Goal: Transaction & Acquisition: Subscribe to service/newsletter

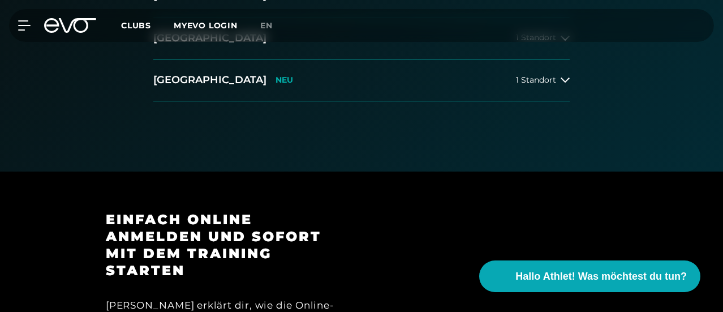
scroll to position [400, 0]
click at [527, 41] on span "1 Standort" at bounding box center [536, 37] width 40 height 8
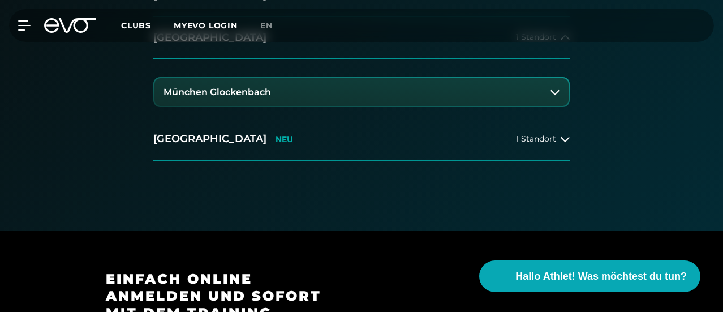
click at [218, 106] on button "München Glockenbach" at bounding box center [361, 92] width 414 height 28
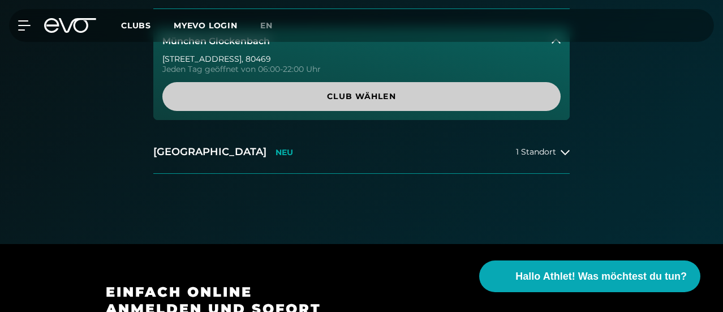
click at [312, 102] on span "Club wählen" at bounding box center [361, 97] width 371 height 12
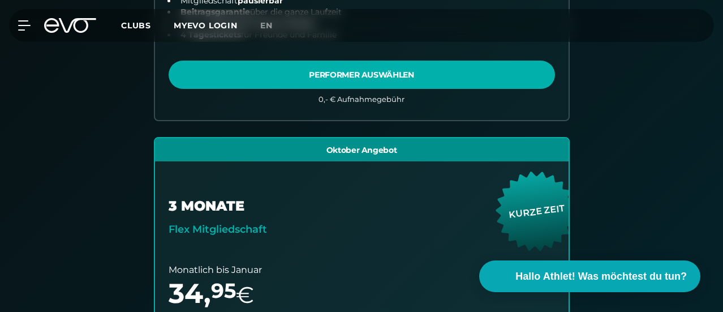
scroll to position [614, 0]
drag, startPoint x: 699, startPoint y: 1, endPoint x: 25, endPoint y: 126, distance: 685.2
click at [25, 126] on div "Wähle deinen Club 2. Wähle deine Mitgliedschaft 3. Starte dein Training Club : …" at bounding box center [361, 91] width 741 height 934
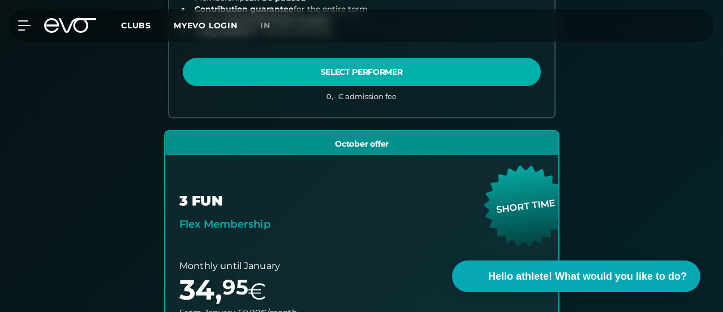
scroll to position [618, 0]
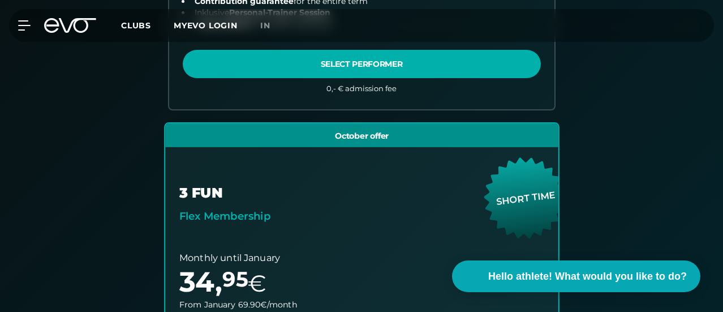
scroll to position [626, 0]
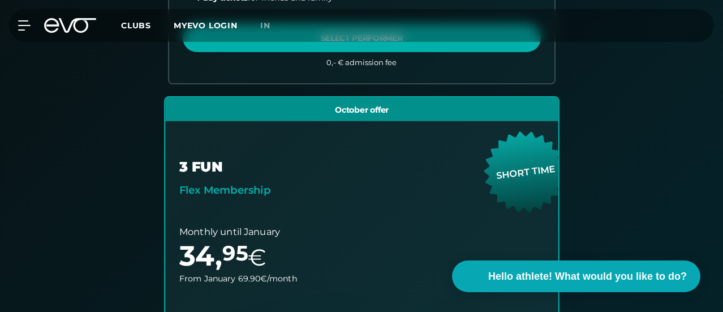
scroll to position [653, 0]
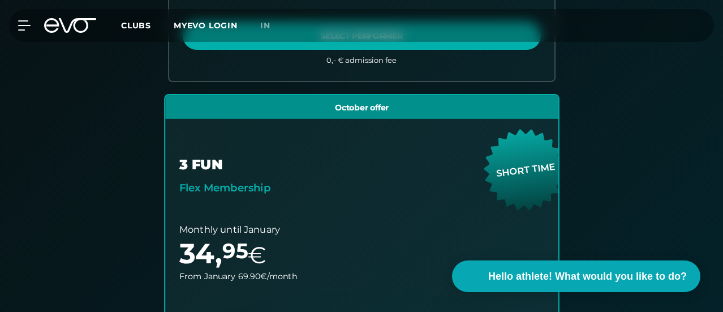
click at [500, 196] on link "choose plan" at bounding box center [361, 295] width 393 height 400
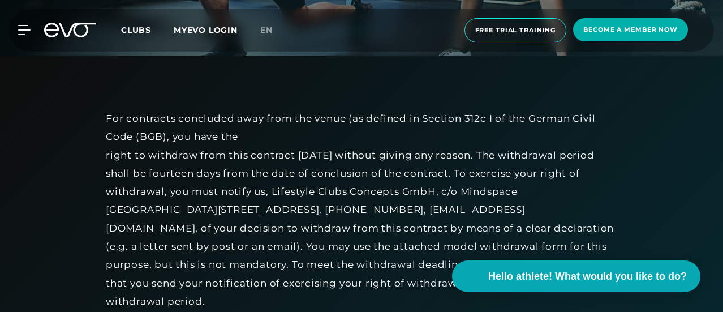
scroll to position [266, 0]
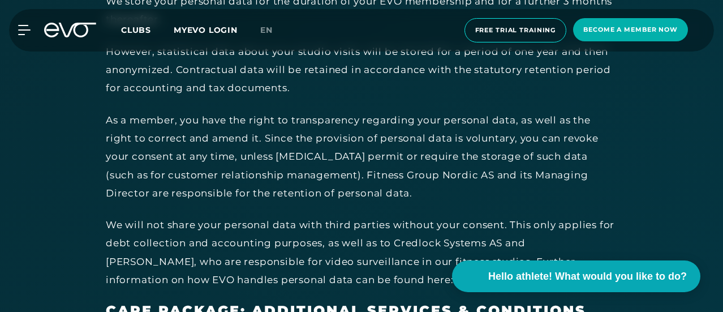
scroll to position [6276, 0]
